Goal: Navigation & Orientation: Find specific page/section

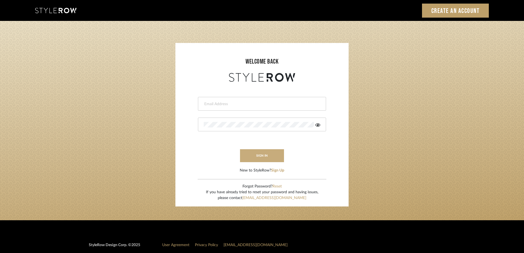
type input "maxine@perlalichi.com"
click at [265, 154] on button "sign in" at bounding box center [262, 155] width 44 height 13
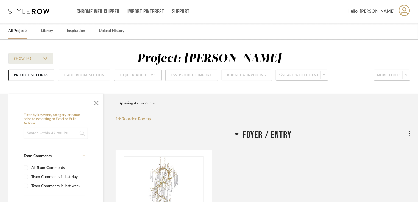
click at [23, 29] on link "All Projects" at bounding box center [17, 30] width 19 height 7
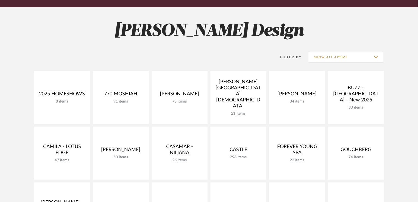
scroll to position [66, 0]
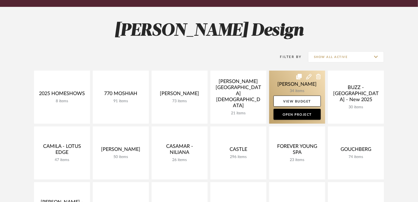
click at [289, 89] on link at bounding box center [297, 97] width 56 height 53
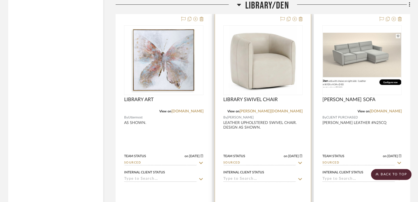
scroll to position [1984, 0]
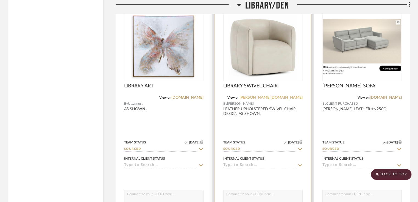
click at [291, 99] on link "[PERSON_NAME][DOMAIN_NAME]" at bounding box center [271, 98] width 63 height 4
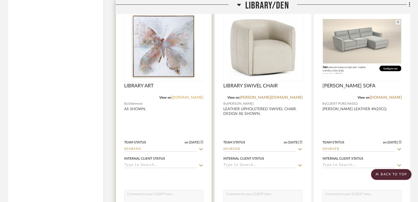
click at [192, 98] on link "[DOMAIN_NAME]" at bounding box center [188, 98] width 32 height 4
